Goal: Contribute content: Add original content to the website for others to see

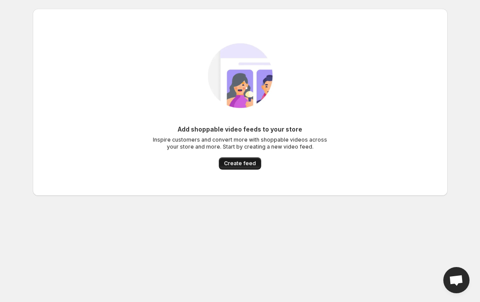
click at [239, 160] on span "Create feed" at bounding box center [240, 163] width 32 height 7
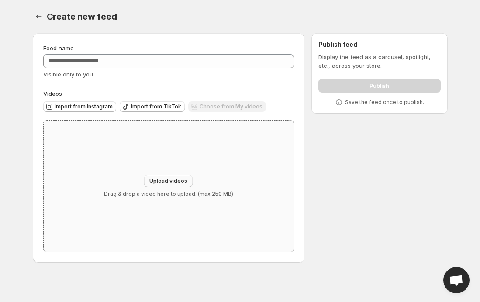
click at [177, 180] on span "Upload videos" at bounding box center [168, 180] width 38 height 7
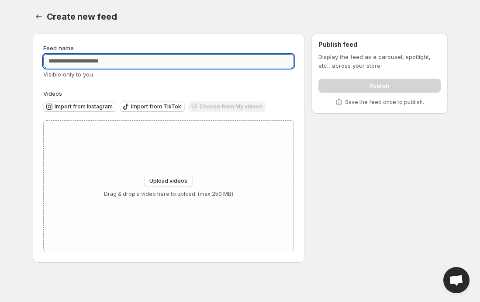
click at [236, 63] on input "Feed name" at bounding box center [168, 61] width 251 height 14
type input "*"
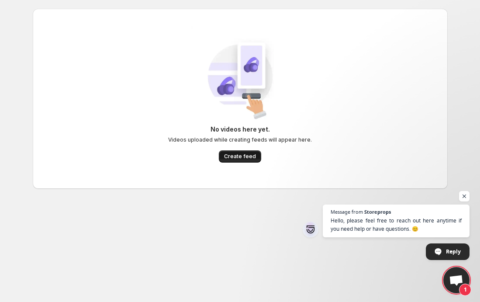
click at [229, 150] on button "Create feed" at bounding box center [240, 156] width 42 height 12
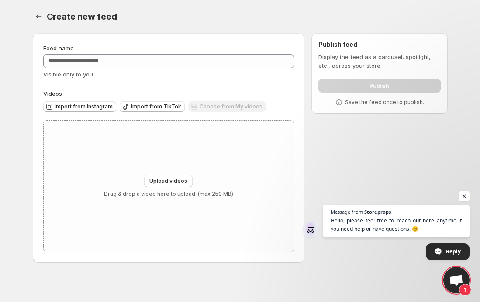
drag, startPoint x: 210, startPoint y: 101, endPoint x: 278, endPoint y: 107, distance: 68.4
click at [278, 107] on div "Import from Instagram Import from TikTok Choose from My videos" at bounding box center [167, 105] width 255 height 15
click at [162, 179] on span "Upload videos" at bounding box center [168, 180] width 38 height 7
click at [463, 290] on span "1" at bounding box center [465, 289] width 12 height 12
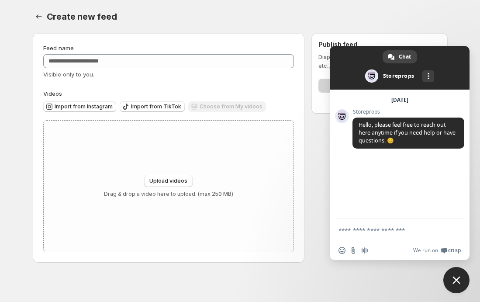
click at [395, 234] on textarea "Compose your message..." at bounding box center [389, 230] width 103 height 8
type textarea "**********"
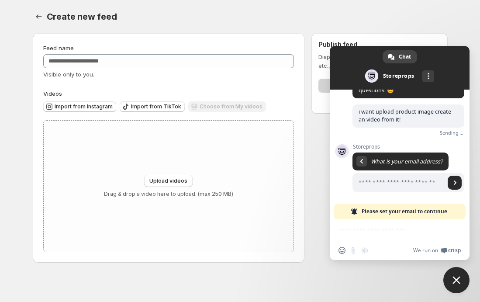
scroll to position [41, 0]
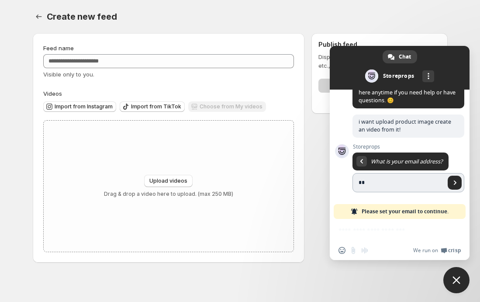
type input "**********"
click at [453, 180] on span "Send" at bounding box center [455, 182] width 4 height 4
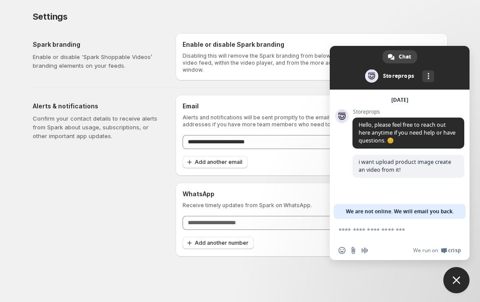
click at [72, 142] on div "Alerts & notifications Confirm your contact details to receive alerts from Spar…" at bounding box center [101, 176] width 136 height 162
click at [425, 82] on div "More channels" at bounding box center [428, 76] width 12 height 12
click at [458, 280] on span "Close chat" at bounding box center [456, 280] width 8 height 8
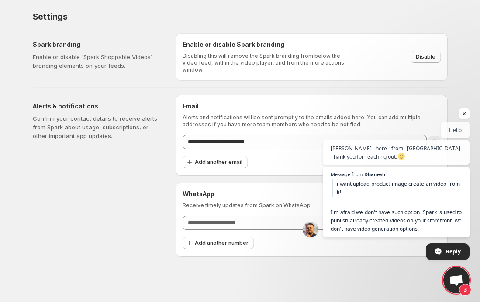
scroll to position [1, 0]
